Goal: Find specific page/section: Find specific page/section

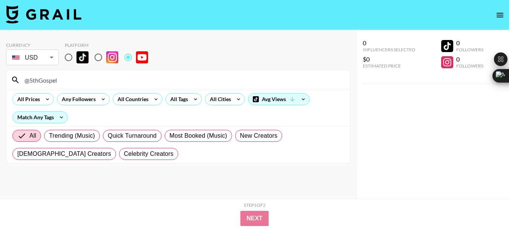
click at [45, 82] on input "@5thGospel" at bounding box center [182, 80] width 325 height 12
type input "@NatalieZacek"
click at [55, 80] on input "@NatalieZacek" at bounding box center [182, 80] width 325 height 12
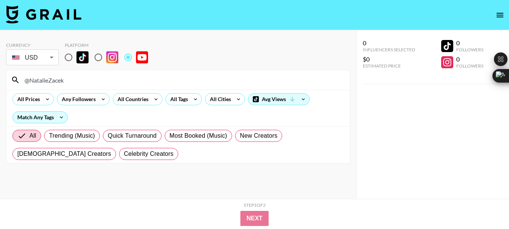
click at [55, 80] on input "@NatalieZacek" at bounding box center [182, 80] width 325 height 12
click at [55, 81] on input "@NatalieZacek" at bounding box center [182, 80] width 325 height 12
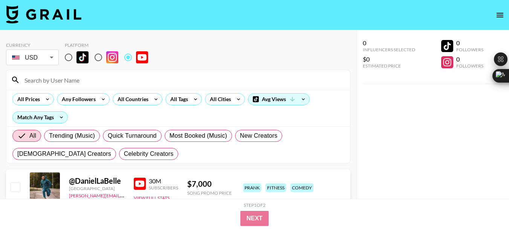
paste input "@KennaMarie"
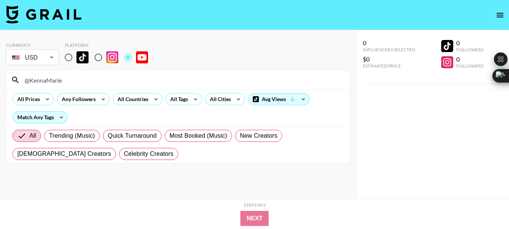
type input "@KennaMarie"
click at [49, 83] on input "@KennaMarie" at bounding box center [182, 80] width 325 height 12
click at [48, 83] on input "@KennaMarie" at bounding box center [182, 80] width 325 height 12
click at [47, 84] on input "@KennaMarie" at bounding box center [182, 80] width 325 height 12
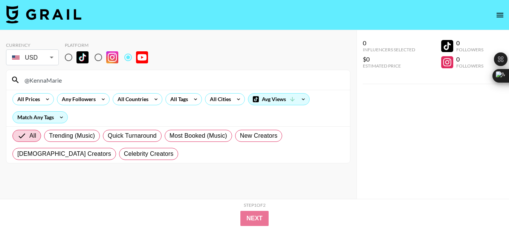
click at [47, 82] on input "@KennaMarie" at bounding box center [182, 80] width 325 height 12
click at [46, 82] on input "@KennaMarie" at bounding box center [182, 80] width 325 height 12
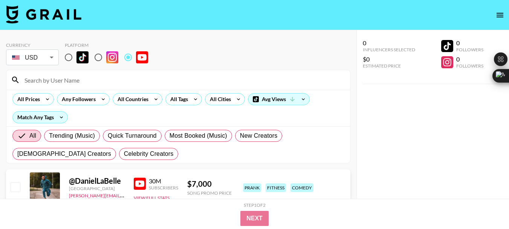
paste input "@CabinontheHill"
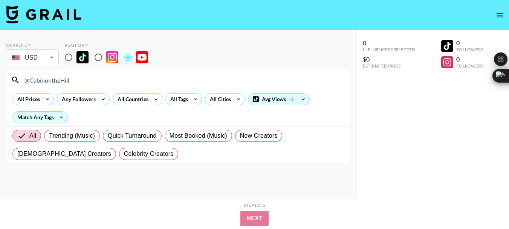
type input "@CabinontheHill"
click at [52, 85] on input "@CabinontheHill" at bounding box center [182, 80] width 325 height 12
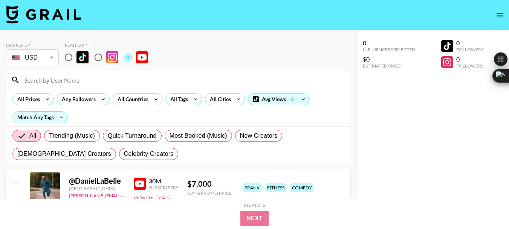
paste input "@TheMiddlesizedGarden"
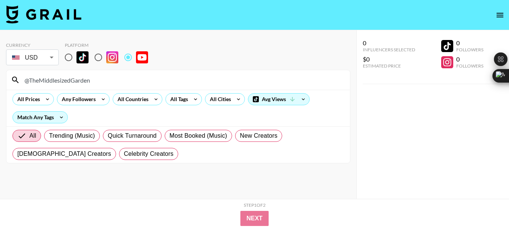
type input "@TheMiddlesizedGarden"
click at [52, 78] on input "@TheMiddlesizedGarden" at bounding box center [182, 80] width 325 height 12
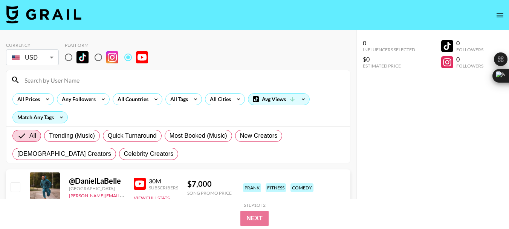
paste input "@GardeningWithAlanTitchmarsh"
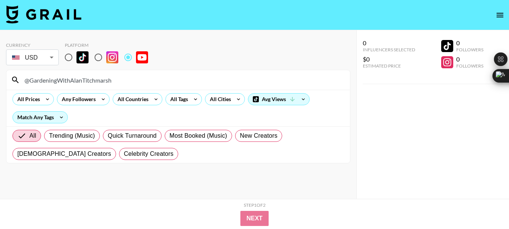
type input "@GardeningWithAlanTitchmarsh"
click at [56, 82] on input "@GardeningWithAlanTitchmarsh" at bounding box center [182, 80] width 325 height 12
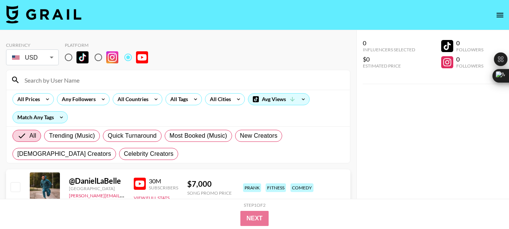
paste input "@bunnyguinness"
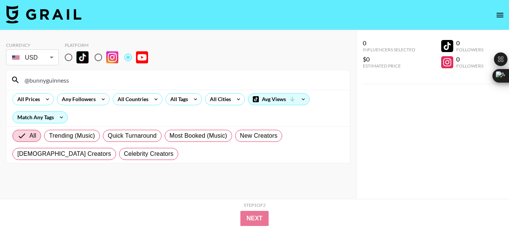
type input "@bunnyguinness"
click at [46, 81] on input "@bunnyguinness" at bounding box center [182, 80] width 325 height 12
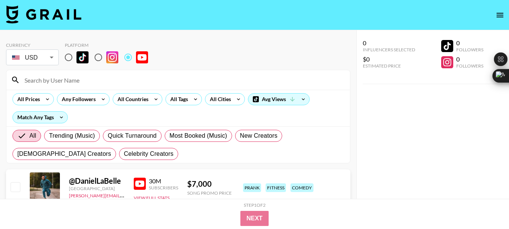
paste input "@FloLum"
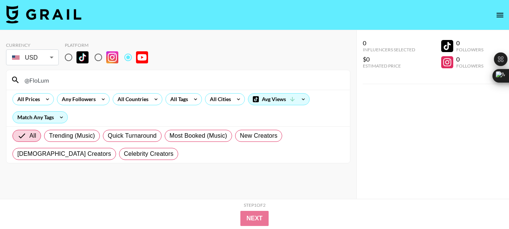
type input "@FloLum"
click at [36, 83] on input "@FloLum" at bounding box center [182, 80] width 325 height 12
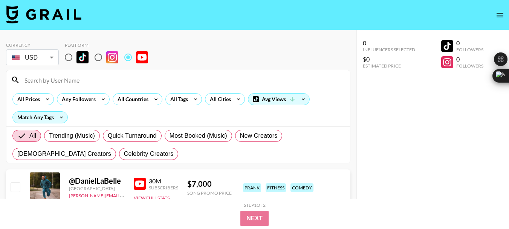
paste input "@JacquesPepinFoundation"
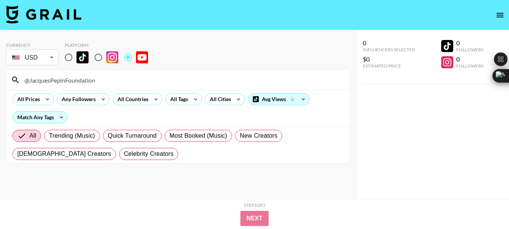
type input "@JacquesPepinFoundation"
click at [64, 78] on input "@JacquesPepinFoundation" at bounding box center [182, 80] width 325 height 12
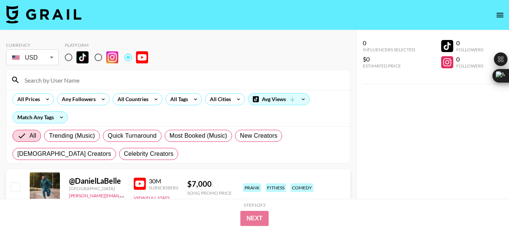
paste input "@JKenjiLopezAlt"
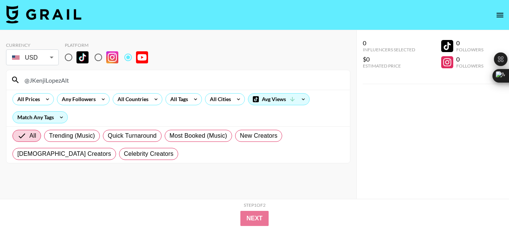
type input "@JKenjiLopezAlt"
click at [42, 79] on input "@JKenjiLopezAlt" at bounding box center [182, 80] width 325 height 12
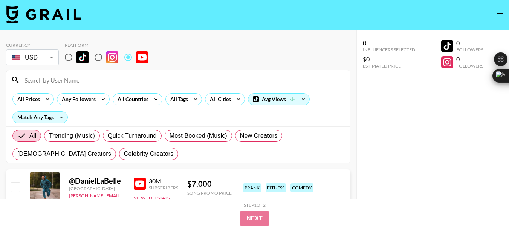
paste input "@mythicalkitchen"
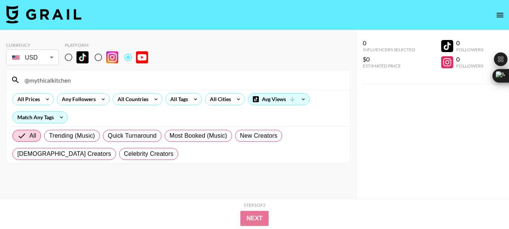
type input "@mythicalkitchen"
